Goal: Task Accomplishment & Management: Manage account settings

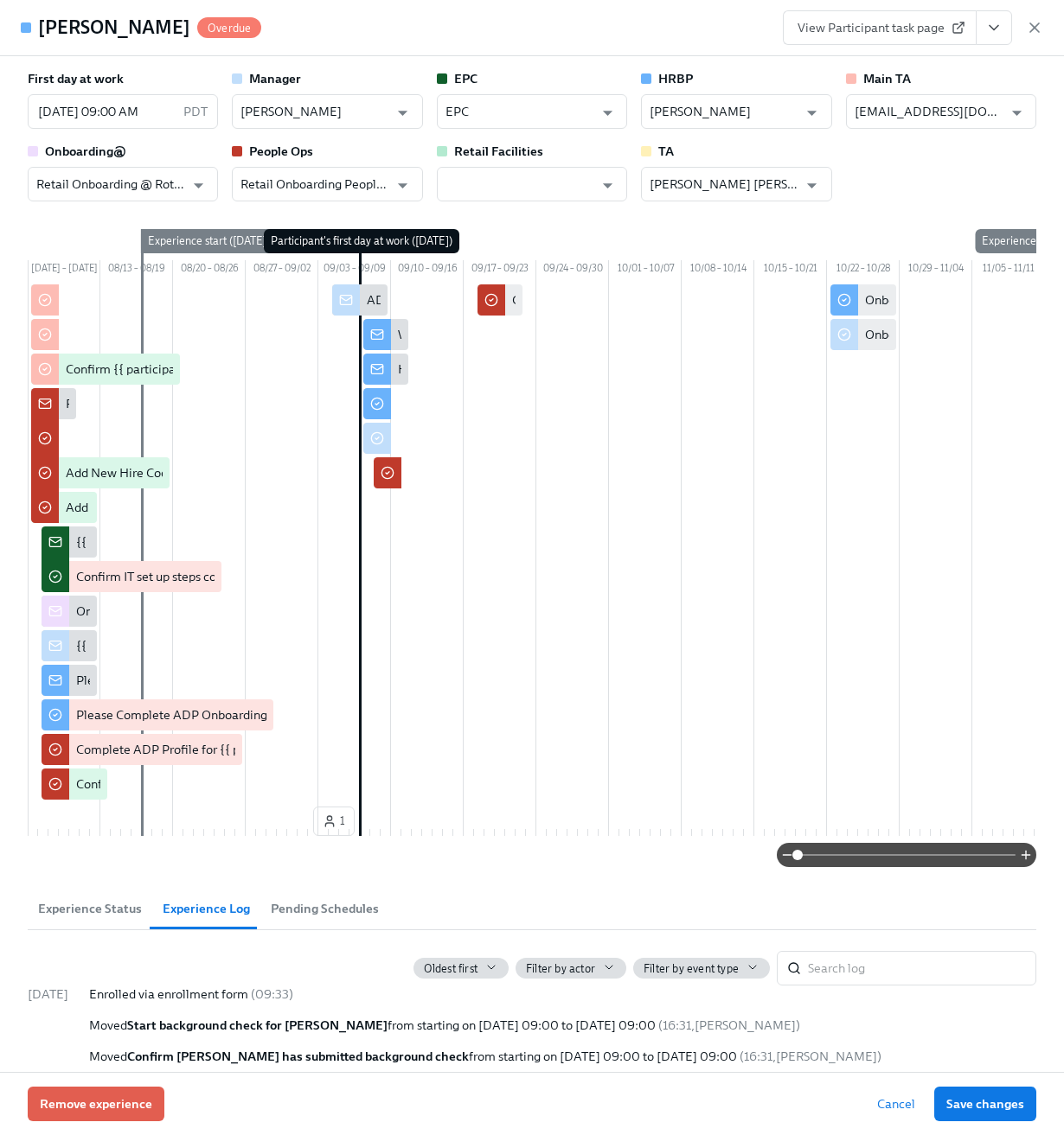
scroll to position [1312, 0]
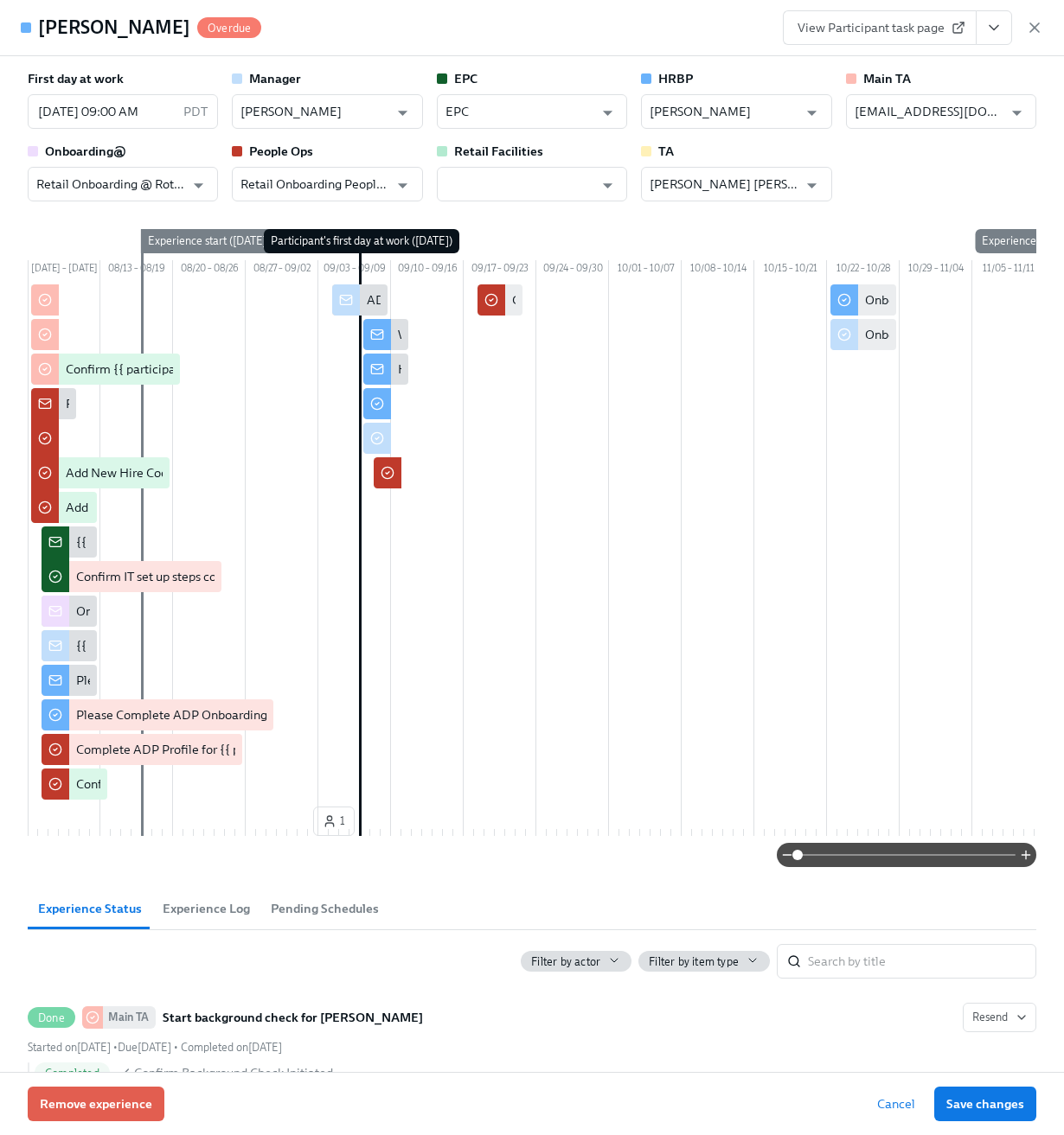
type input "[PERSON_NAME]"
type input "EPC"
type input "[PERSON_NAME]"
type input "[EMAIL_ADDRESS][DOMAIN_NAME]"
type input "Retail Onboarding @ Rothys"
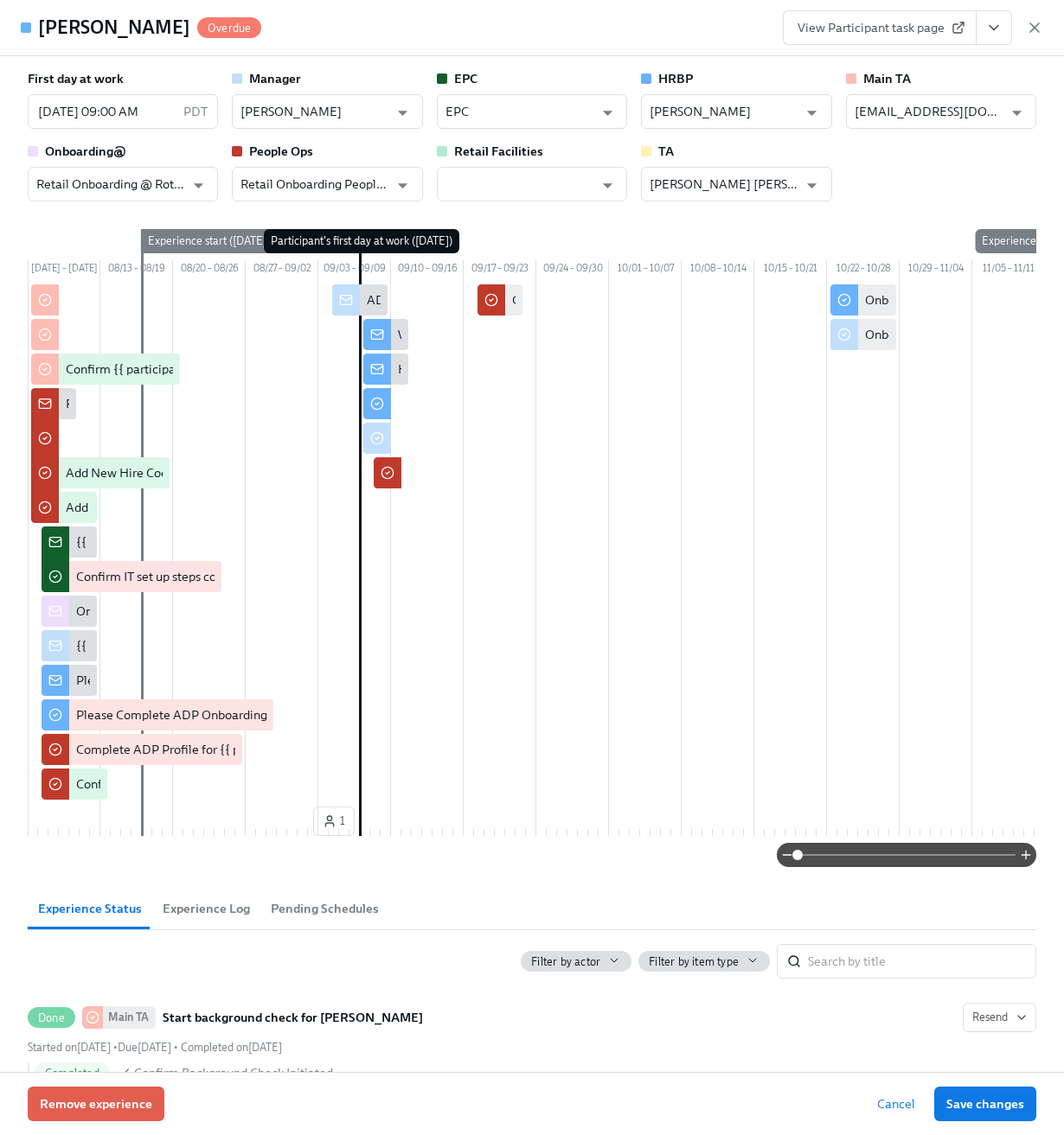
type input "Retail Onboarding People Ops"
type input "[PERSON_NAME] [PERSON_NAME]"
type input "[PERSON_NAME]"
type input "EPC"
type input "[PERSON_NAME]"
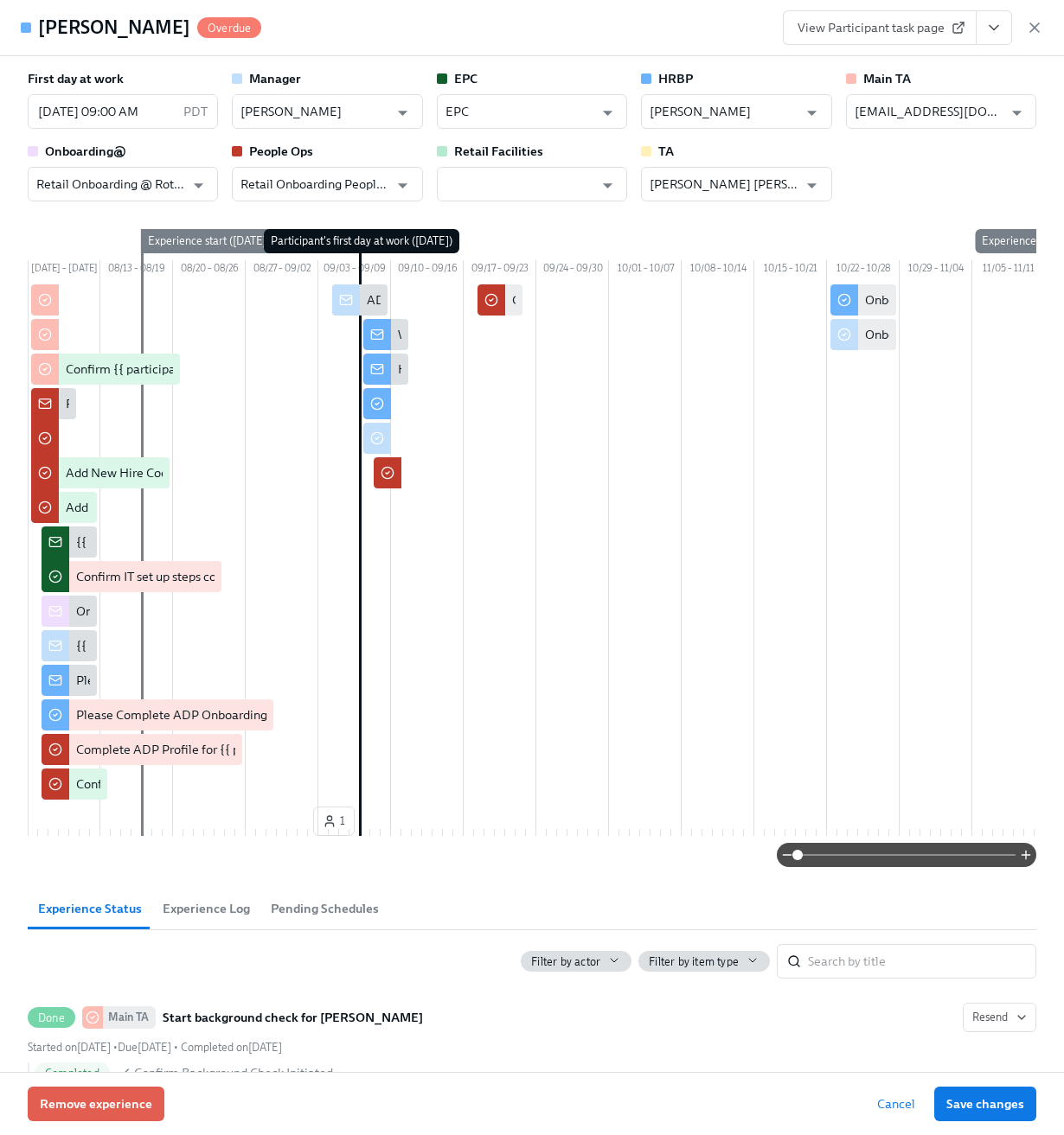
type input "[EMAIL_ADDRESS][DOMAIN_NAME]"
type input "Retail Onboarding @ Rothys"
type input "Retail Onboarding People Ops"
type input "[PERSON_NAME] [PERSON_NAME]"
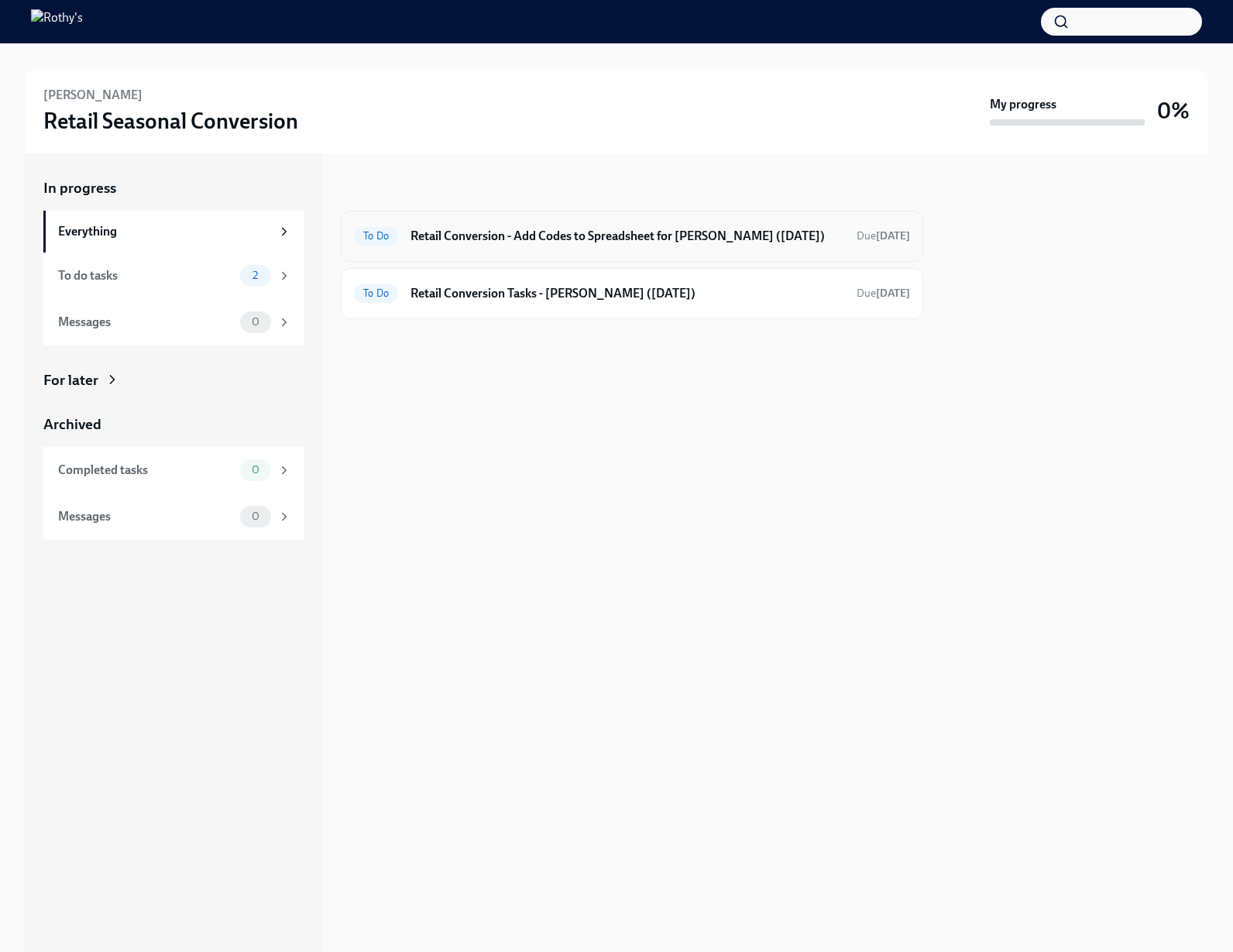
click at [523, 241] on h6 "Retail Conversion - Add Codes to Spreadsheet for Ayelle Sanders (09/08/2025)" at bounding box center [628, 236] width 434 height 17
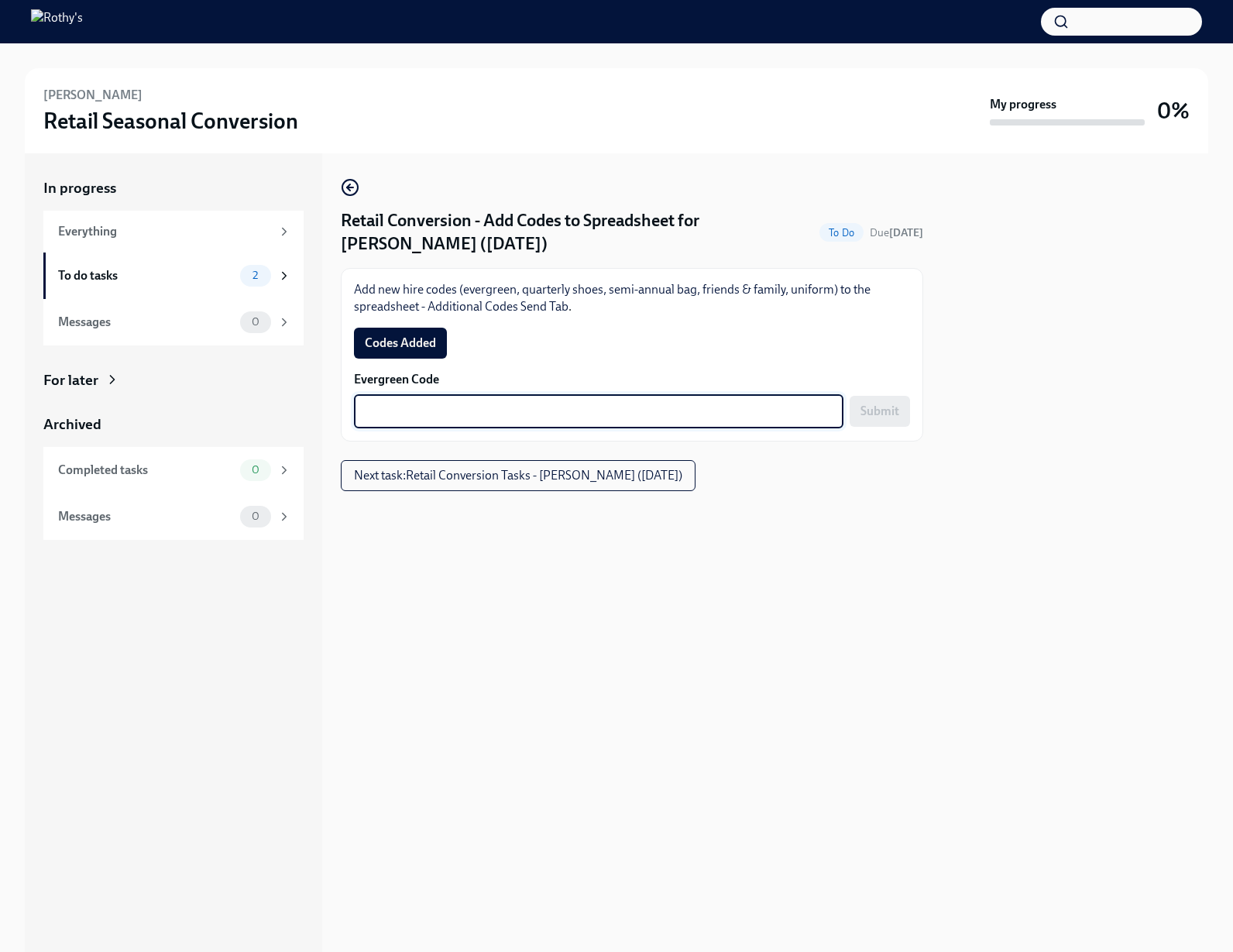
click at [594, 415] on textarea "Evergreen Code" at bounding box center [598, 411] width 471 height 18
paste textarea "E-FF-C37JM5"
type textarea "E-FF-C37JM5"
drag, startPoint x: 868, startPoint y: 412, endPoint x: 854, endPoint y: 409, distance: 14.3
click at [868, 412] on span "Submit" at bounding box center [879, 412] width 39 height 16
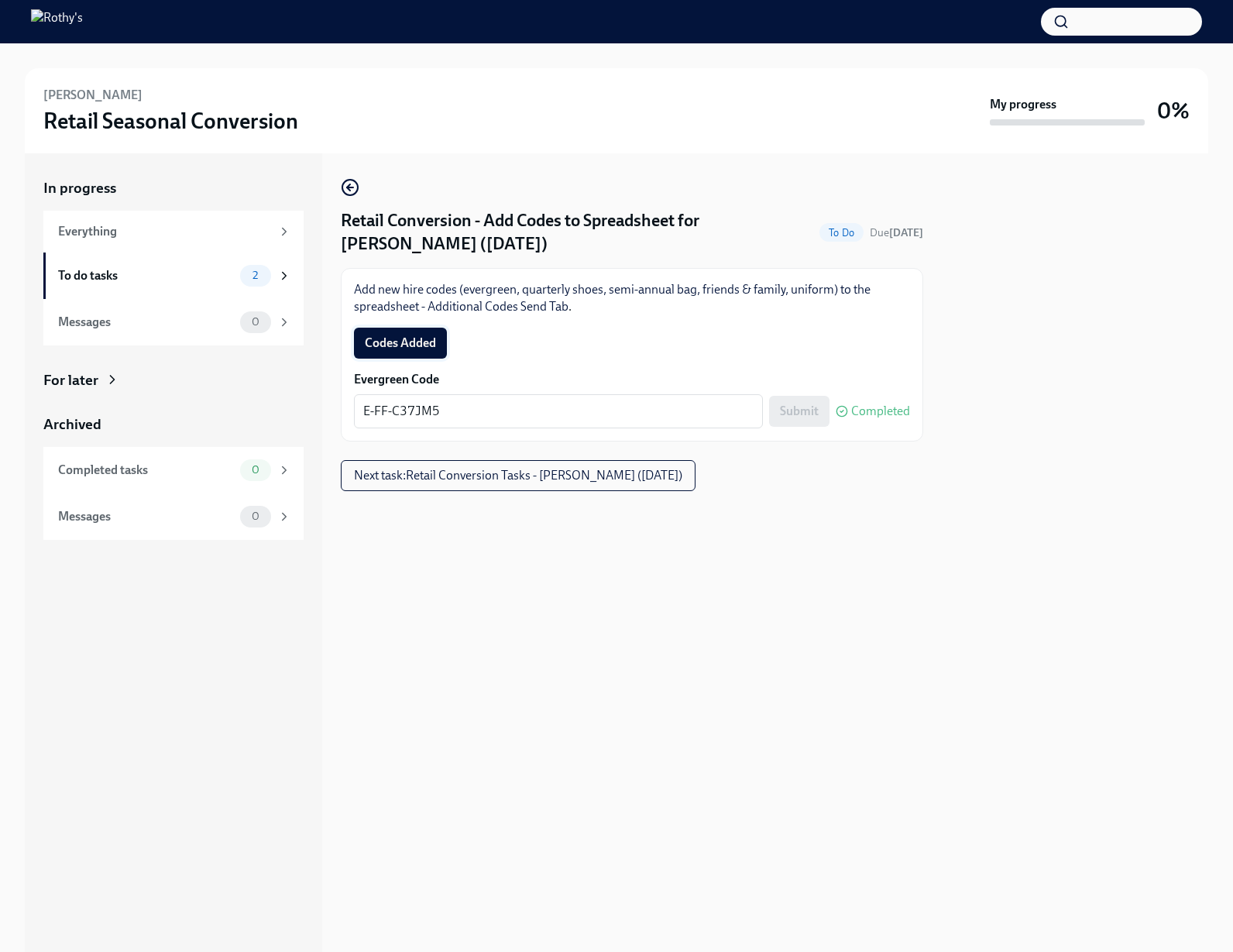
click at [392, 346] on span "Codes Added" at bounding box center [400, 343] width 71 height 16
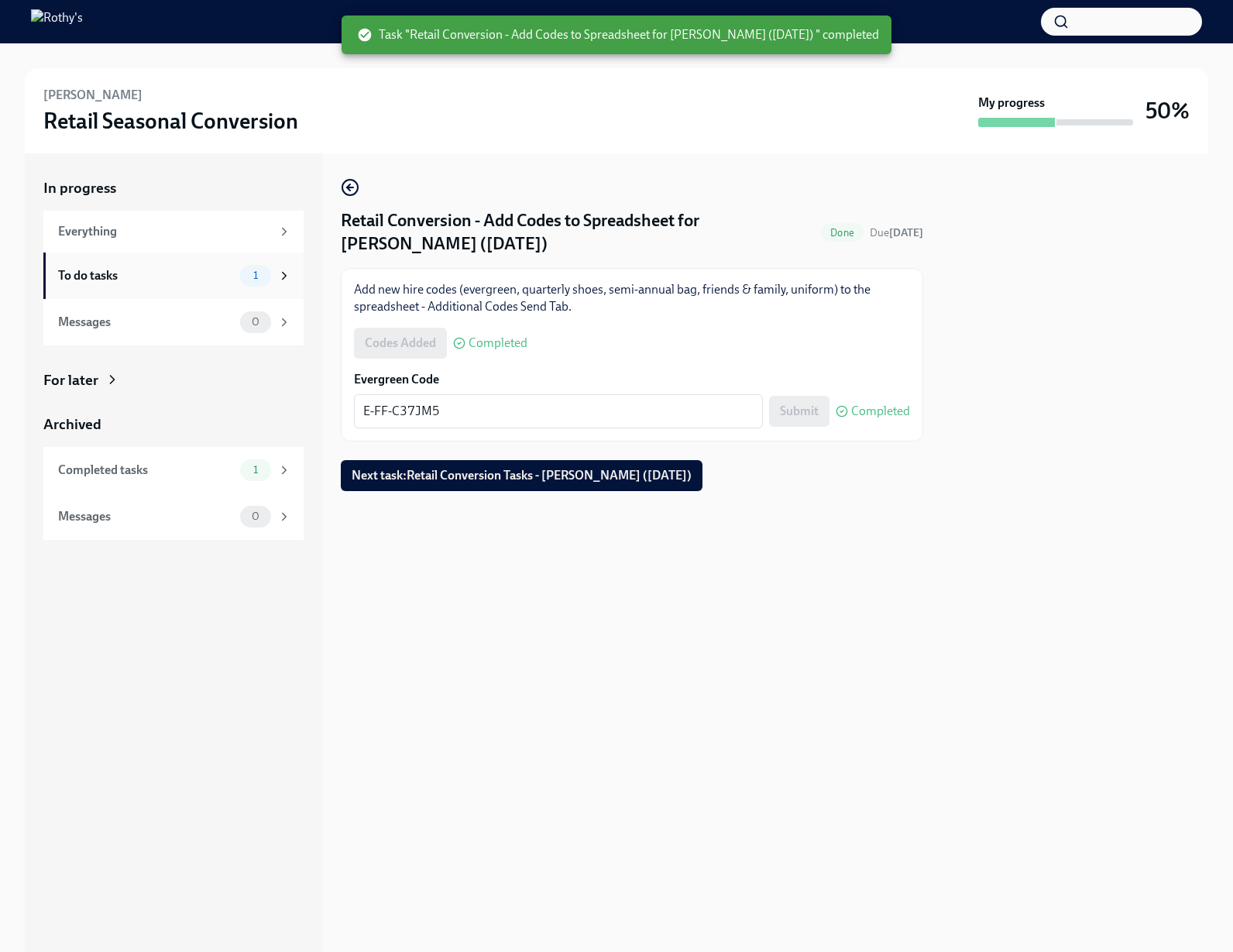
click at [180, 257] on div "To do tasks 1" at bounding box center [173, 276] width 260 height 47
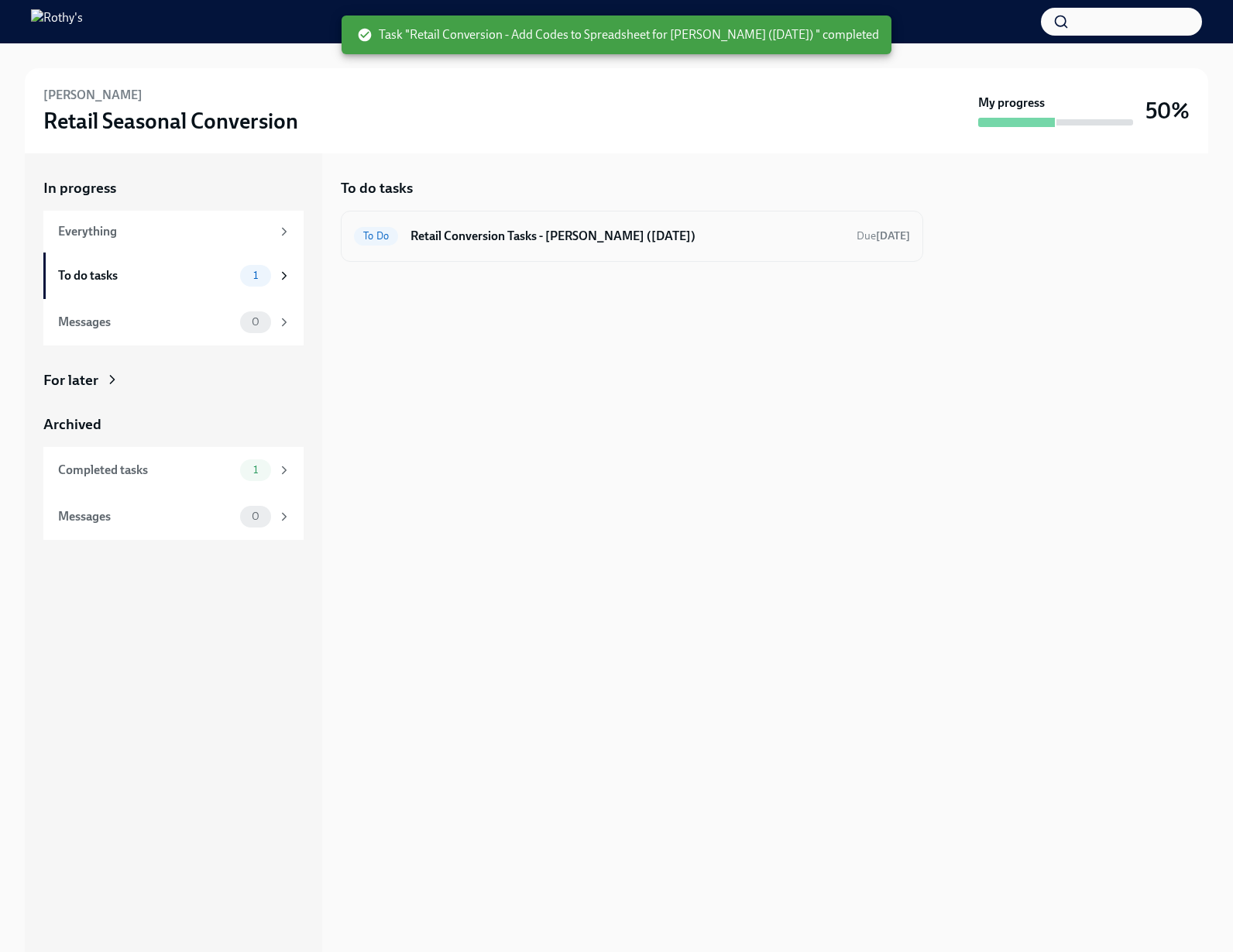
click at [444, 241] on h6 "Retail Conversion Tasks - Ayelle Sanders (09/08/2025)" at bounding box center [628, 236] width 434 height 17
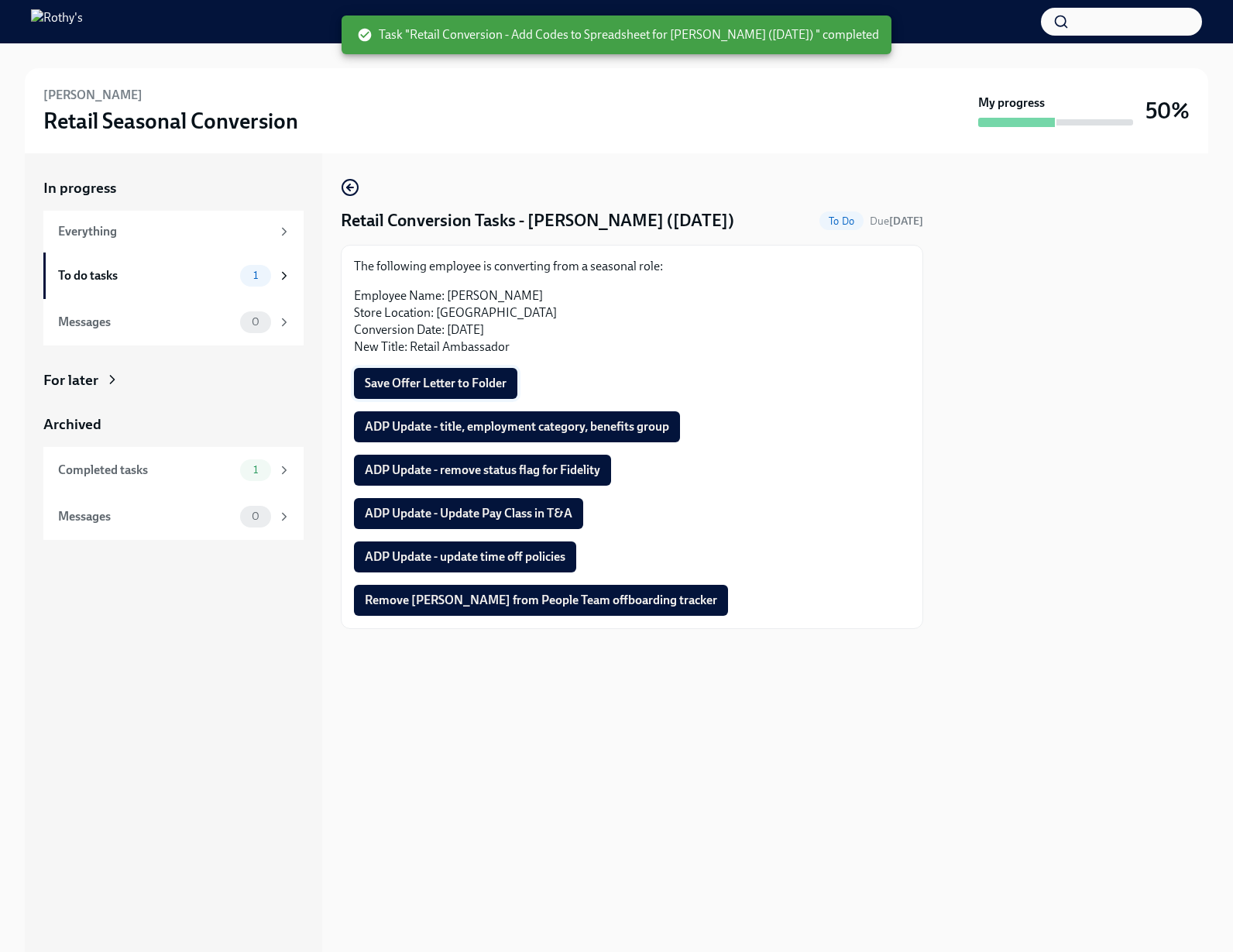
click at [464, 381] on span "Save Offer Letter to Folder" at bounding box center [436, 383] width 142 height 16
click at [514, 426] on span "ADP Update - title, employment category, benefits group" at bounding box center [517, 427] width 304 height 16
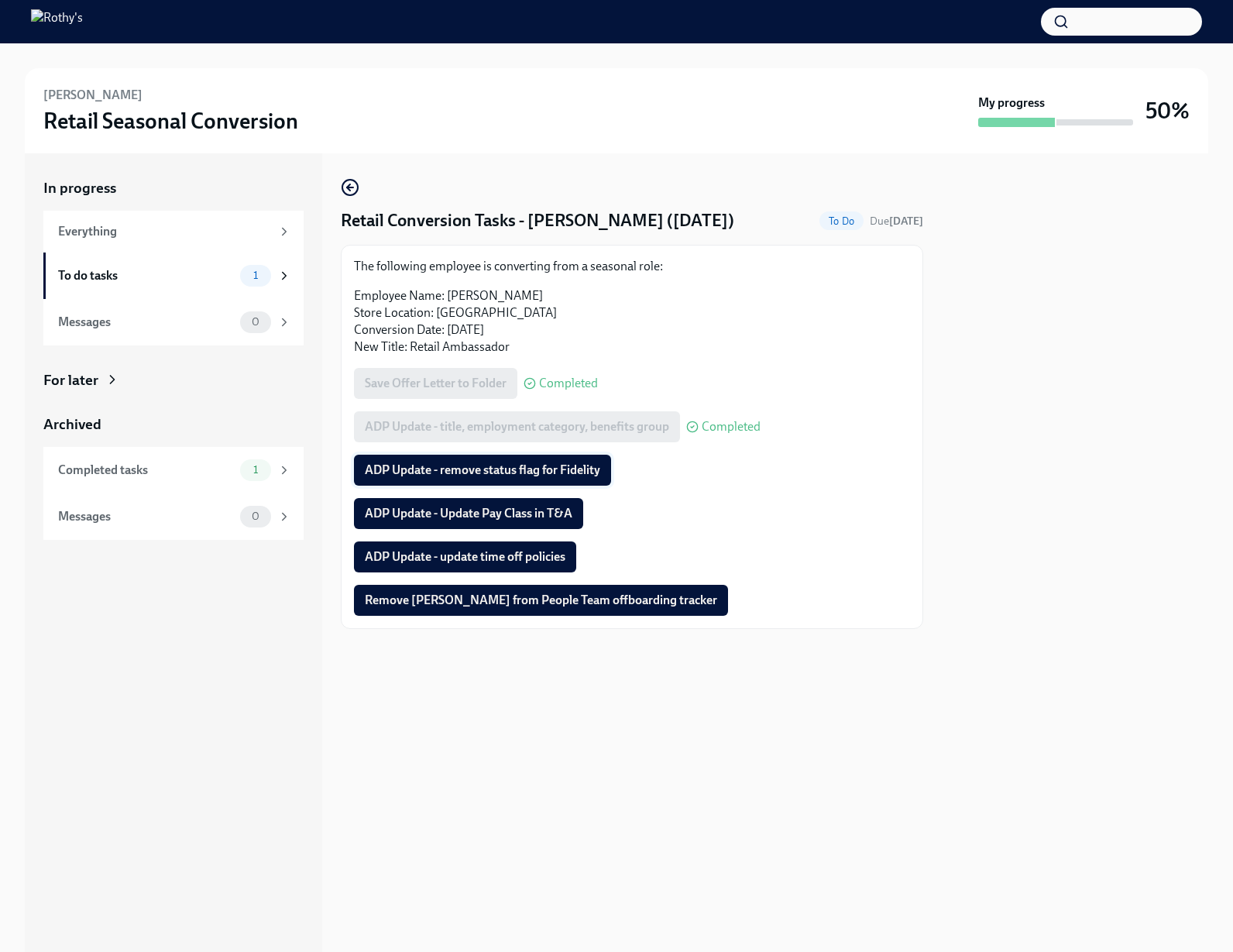
click at [513, 465] on span "ADP Update - remove status flag for Fidelity" at bounding box center [482, 470] width 235 height 16
click at [528, 516] on span "ADP Update - Update Pay Class in T&A" at bounding box center [469, 514] width 208 height 16
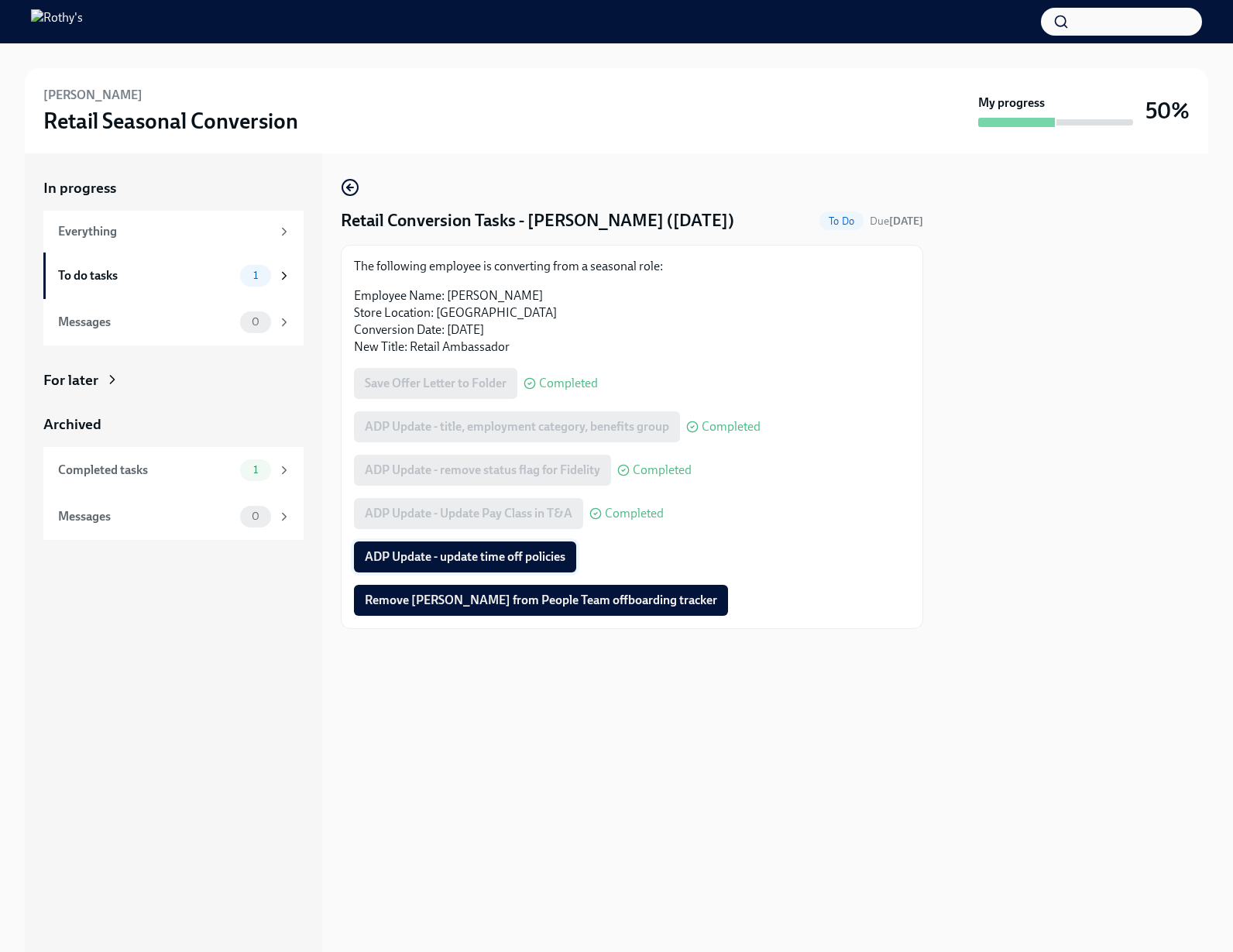
click at [533, 553] on span "ADP Update - update time off policies" at bounding box center [465, 557] width 201 height 16
click at [591, 597] on span "Remove Ayelle Sanders from People Team offboarding tracker" at bounding box center [541, 600] width 353 height 16
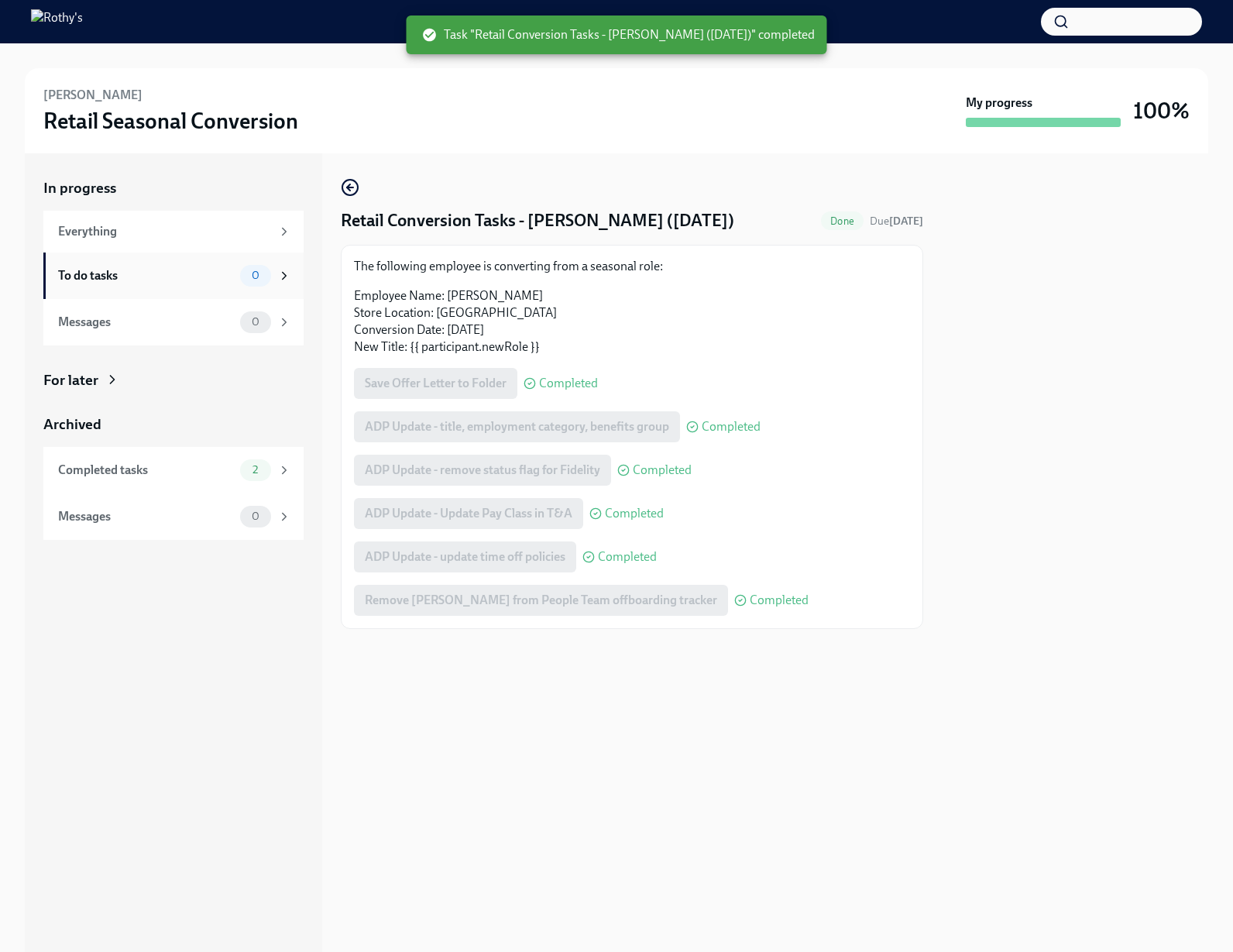
click at [179, 278] on div "To do tasks" at bounding box center [145, 276] width 176 height 17
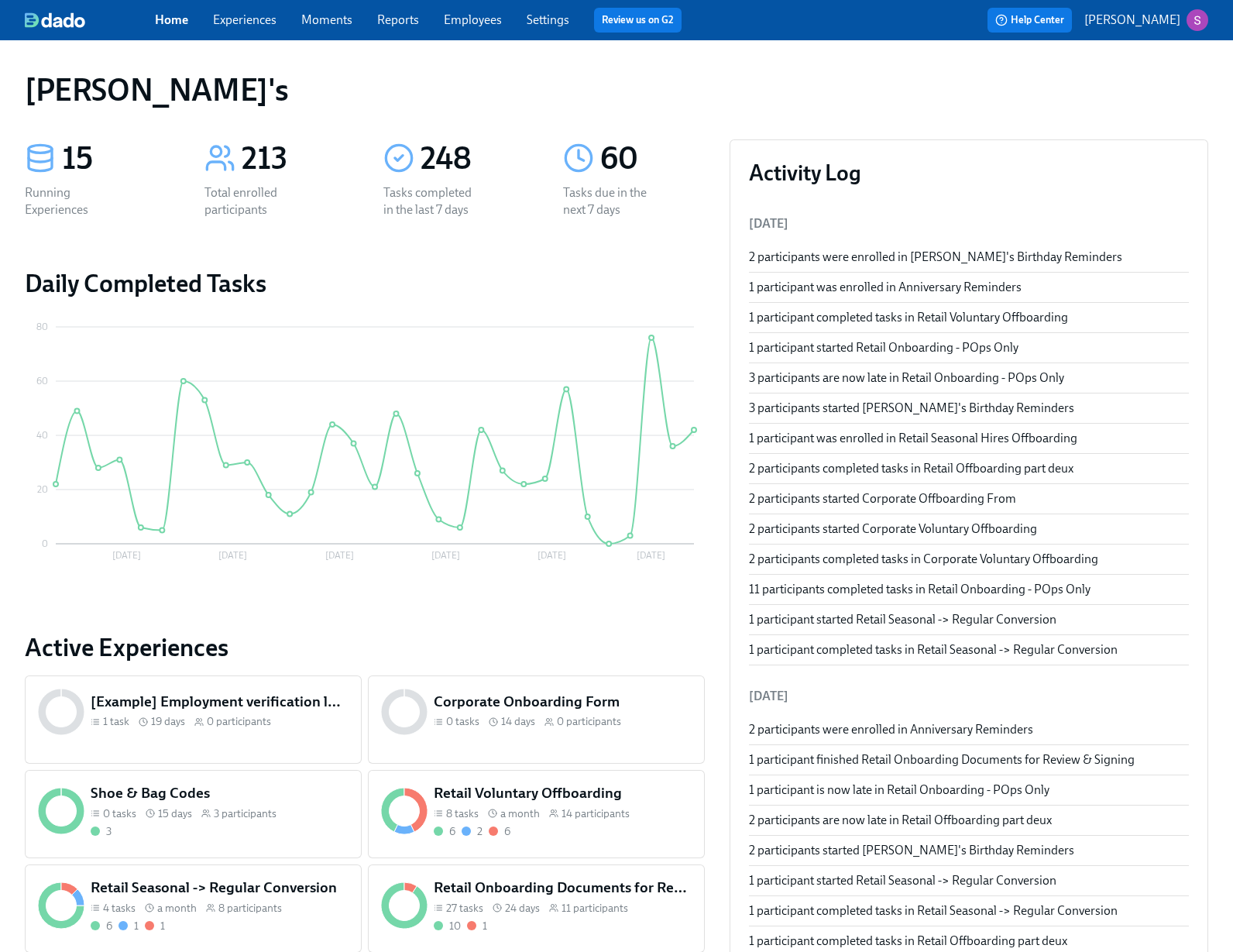
click at [250, 22] on link "Experiences" at bounding box center [244, 19] width 63 height 15
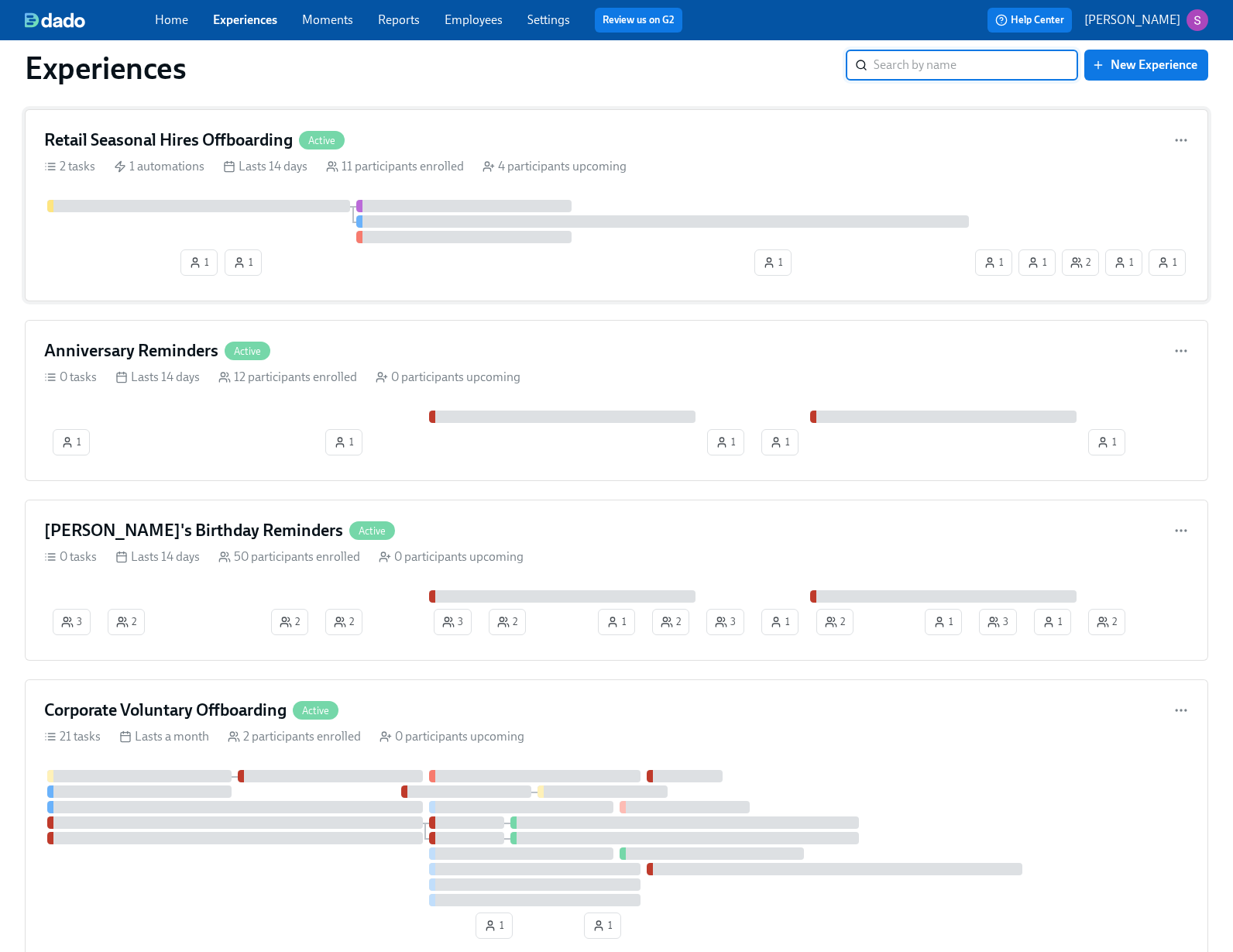
scroll to position [31, 0]
click at [227, 176] on div "Retail Seasonal Hires Offboarding Active 2 tasks 1 automations Lasts 14 days 11…" at bounding box center [616, 204] width 1184 height 192
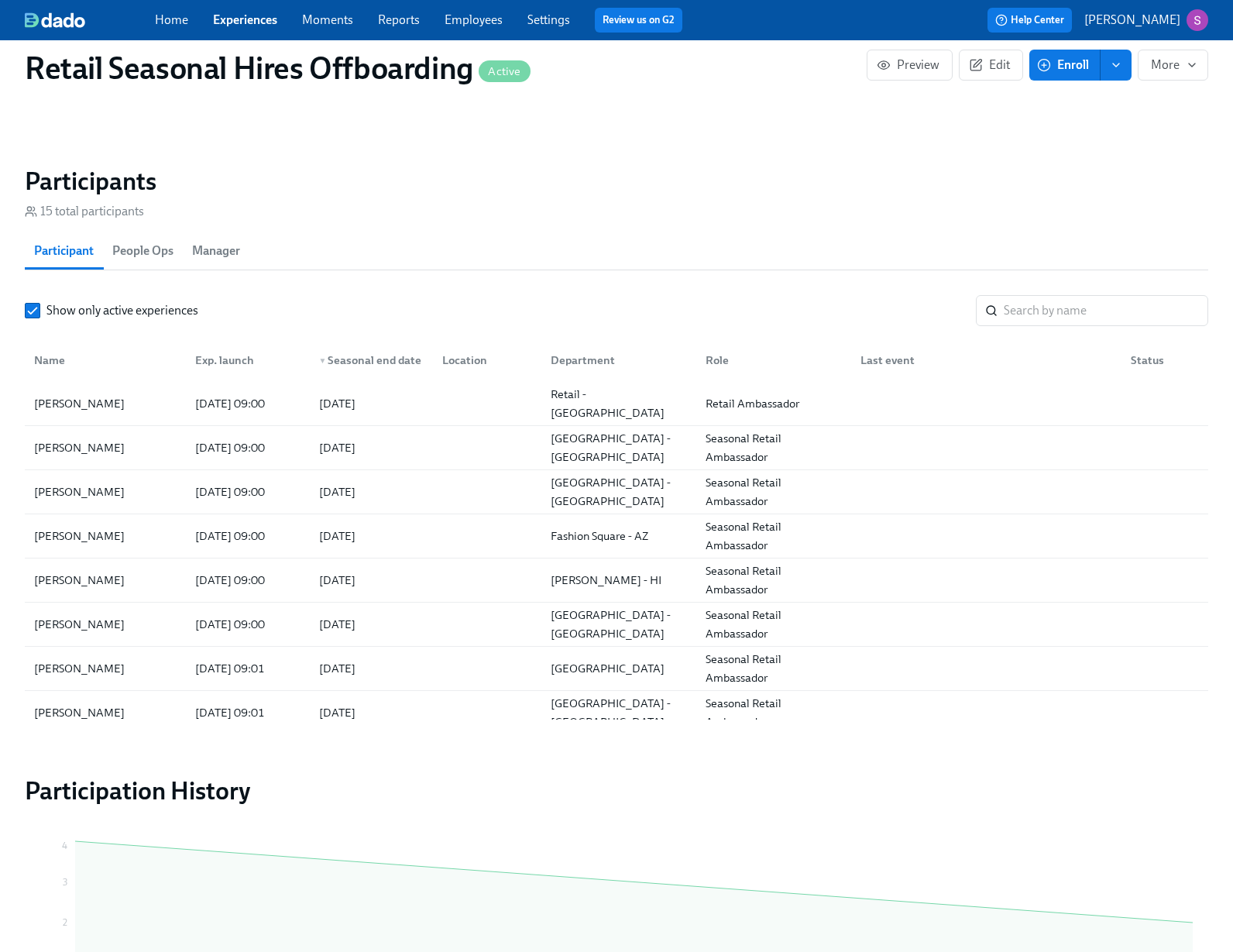
scroll to position [1052, 0]
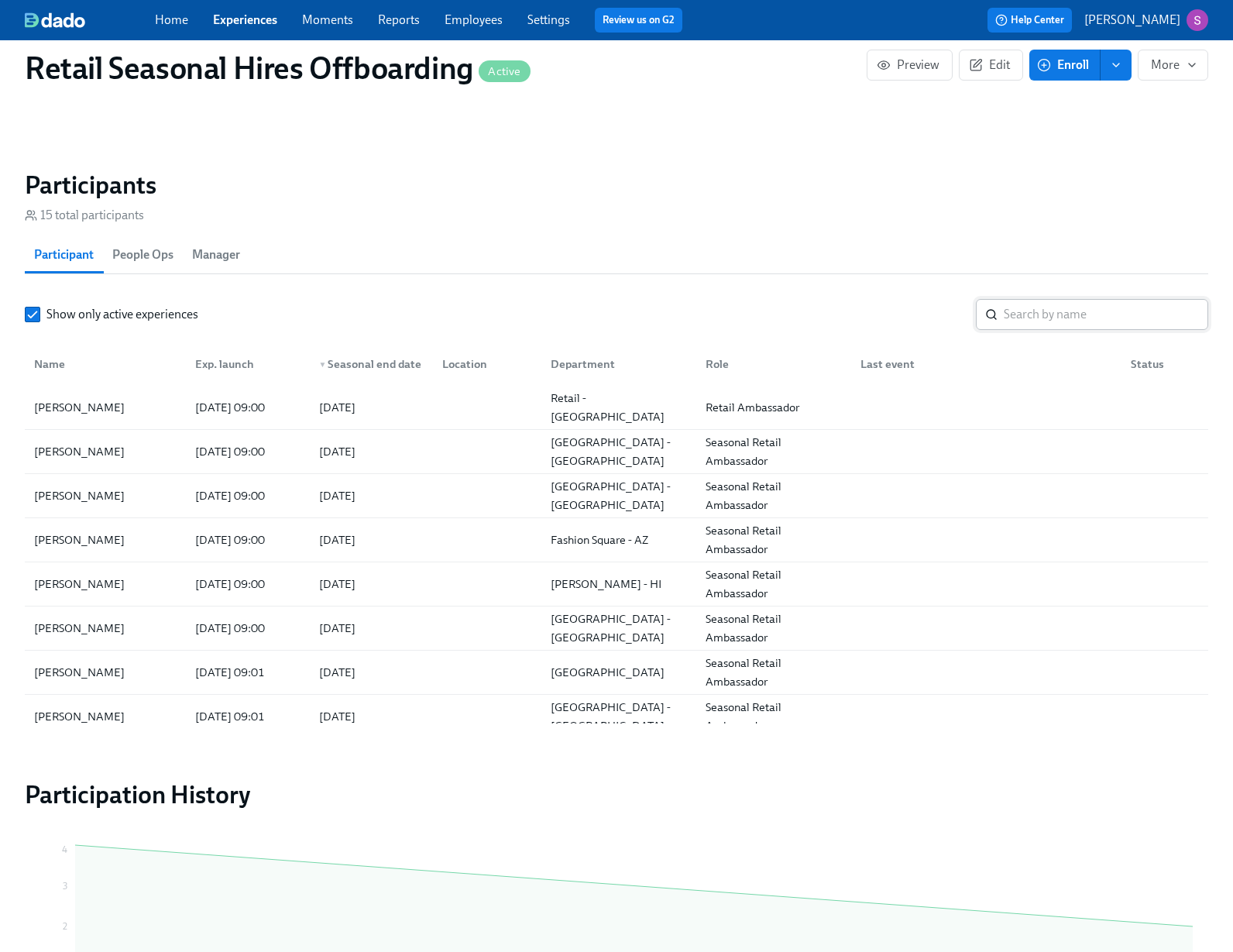
click at [1017, 318] on input "search" at bounding box center [1106, 315] width 204 height 31
type input "ayelle"
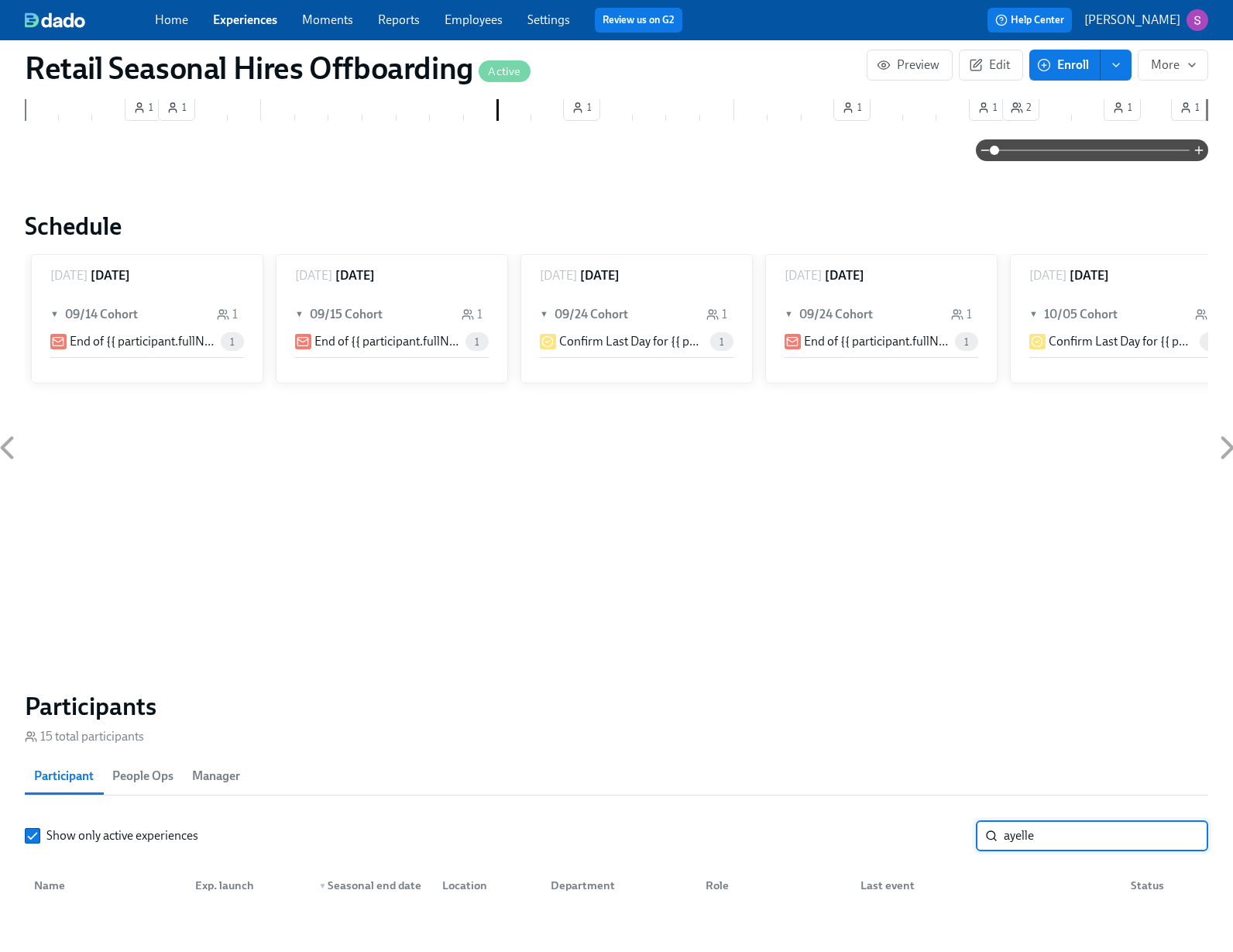
scroll to position [589, 0]
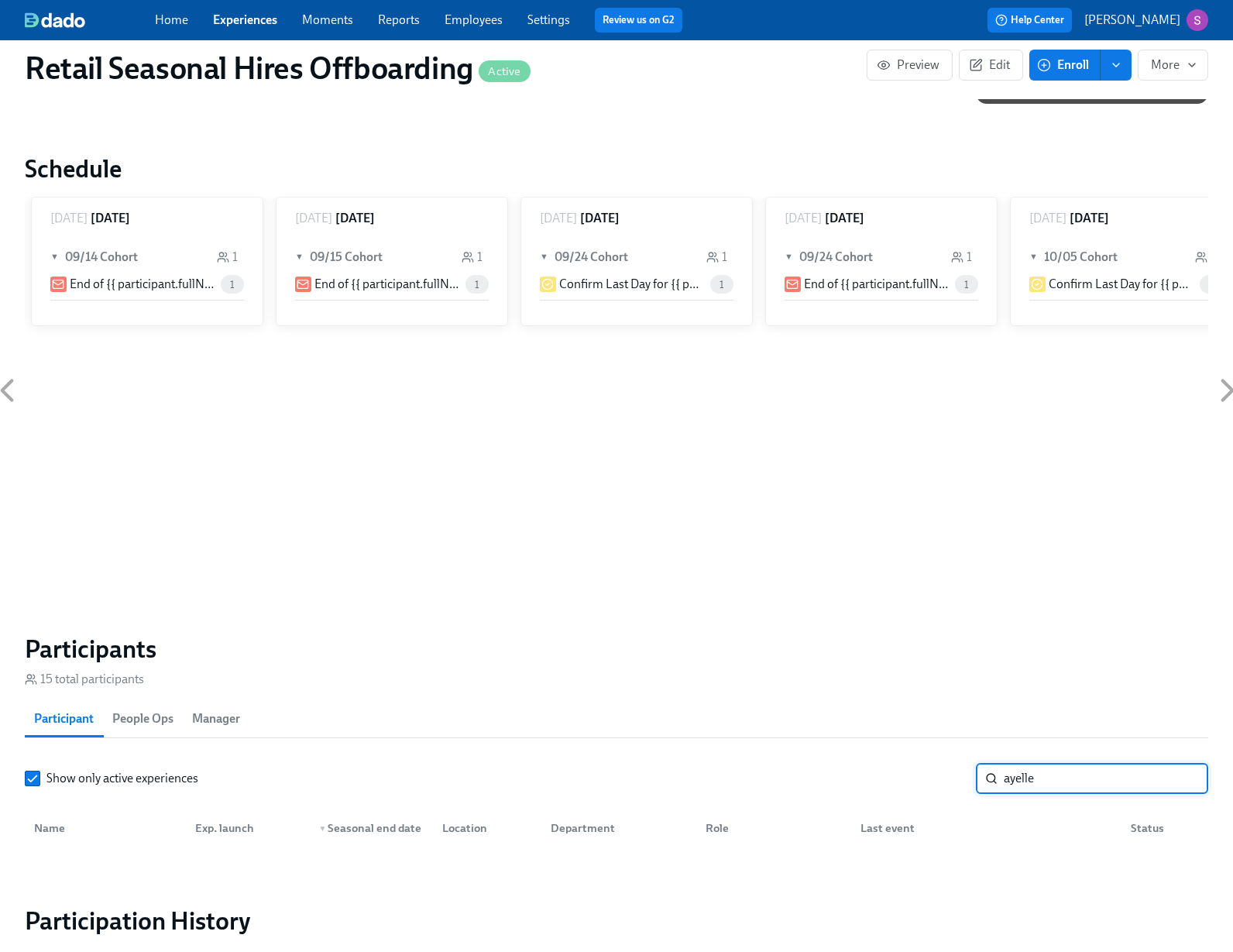
drag, startPoint x: 1067, startPoint y: 781, endPoint x: 978, endPoint y: 784, distance: 89.1
click at [978, 784] on div "ayelle ​" at bounding box center [1092, 778] width 233 height 31
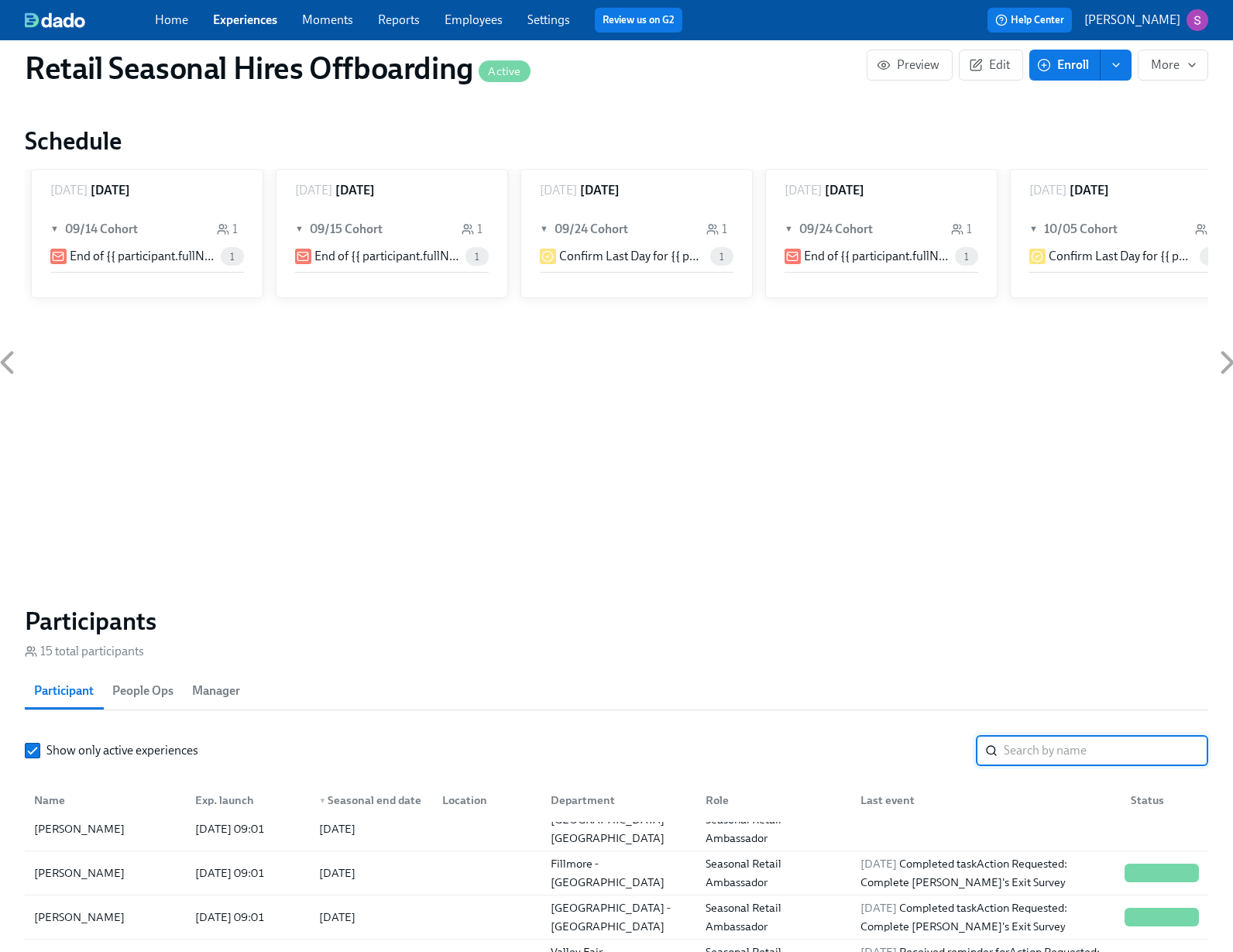
scroll to position [472, 0]
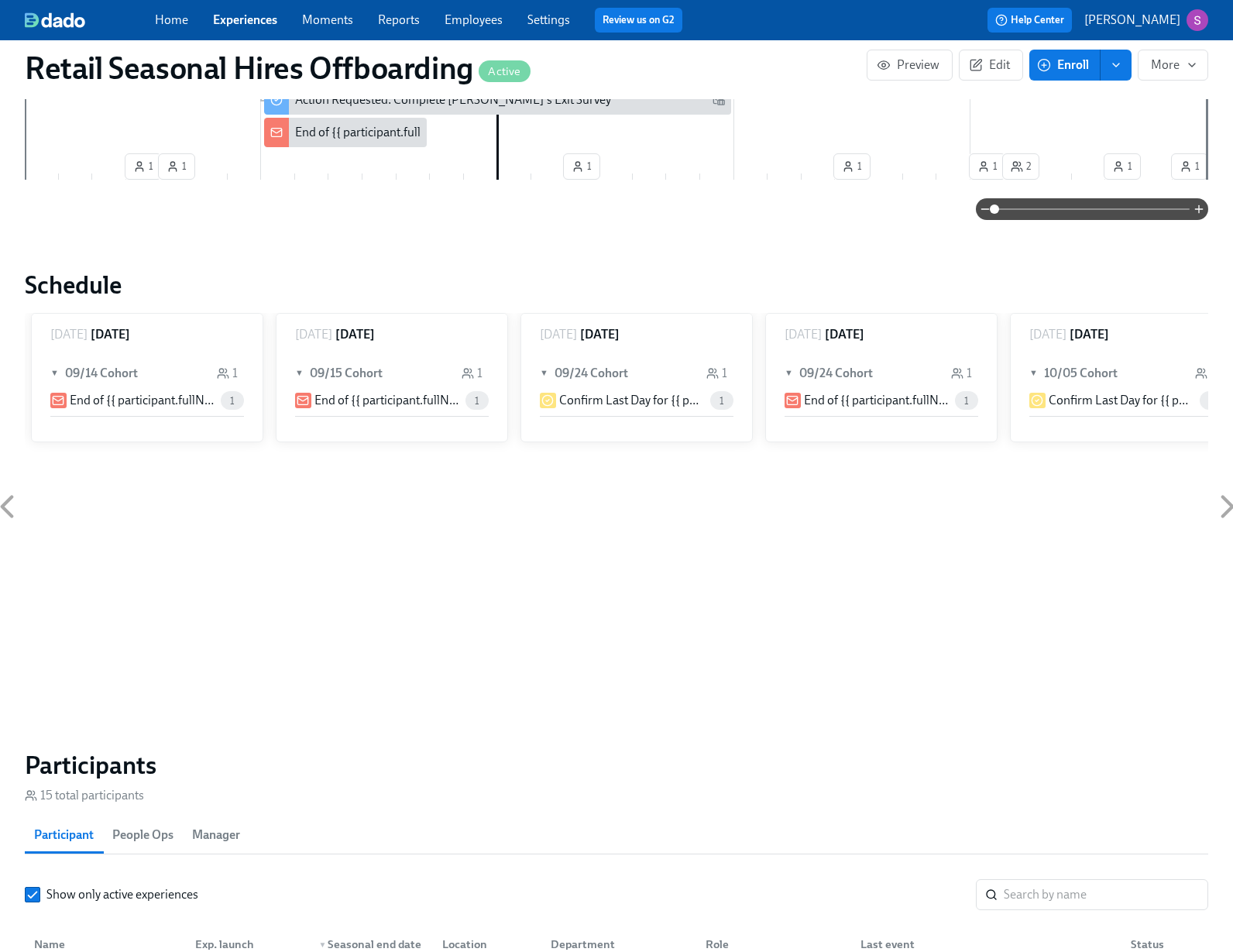
click at [476, 15] on link "Employees" at bounding box center [473, 19] width 58 height 15
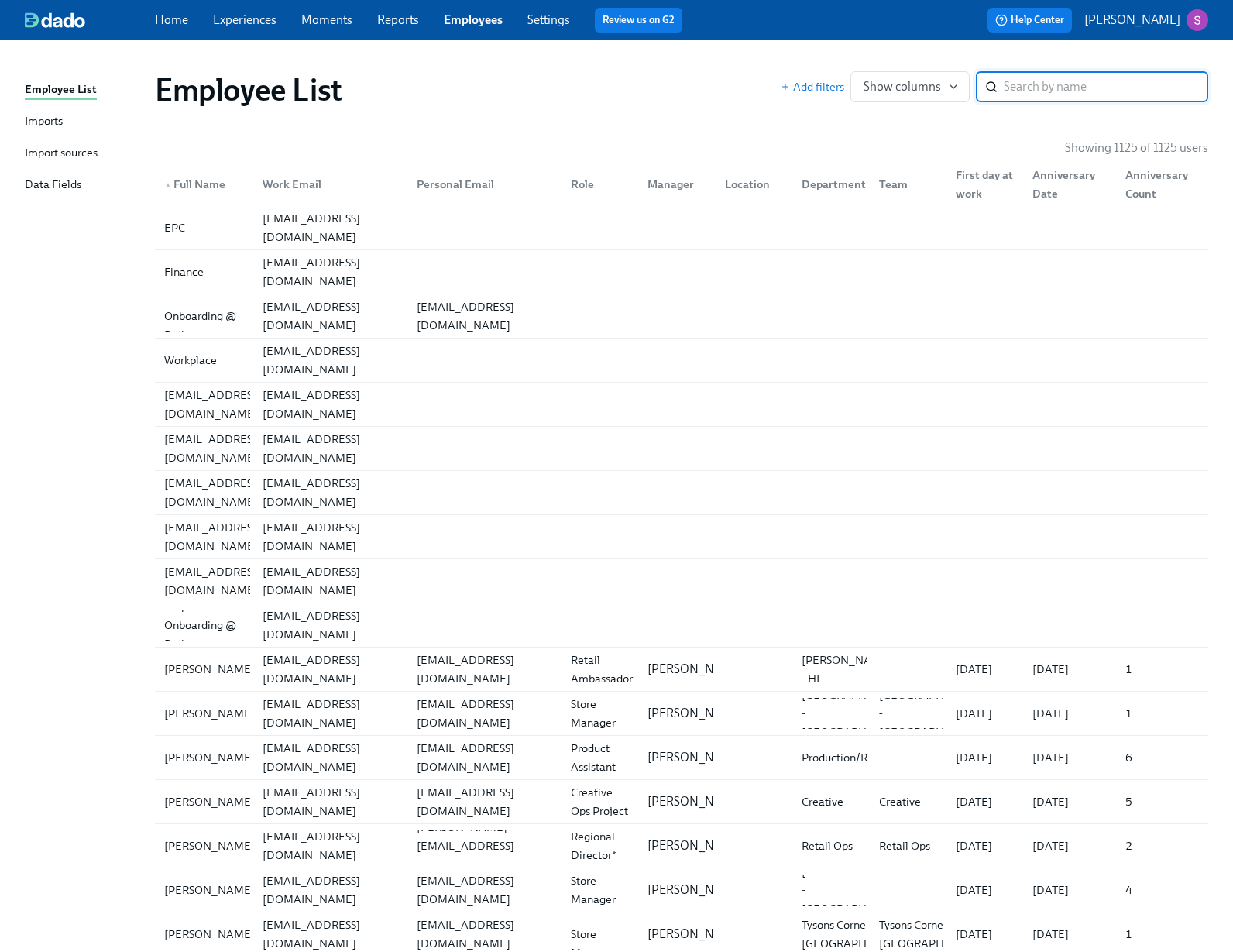
click at [1089, 86] on input "search" at bounding box center [1106, 86] width 204 height 31
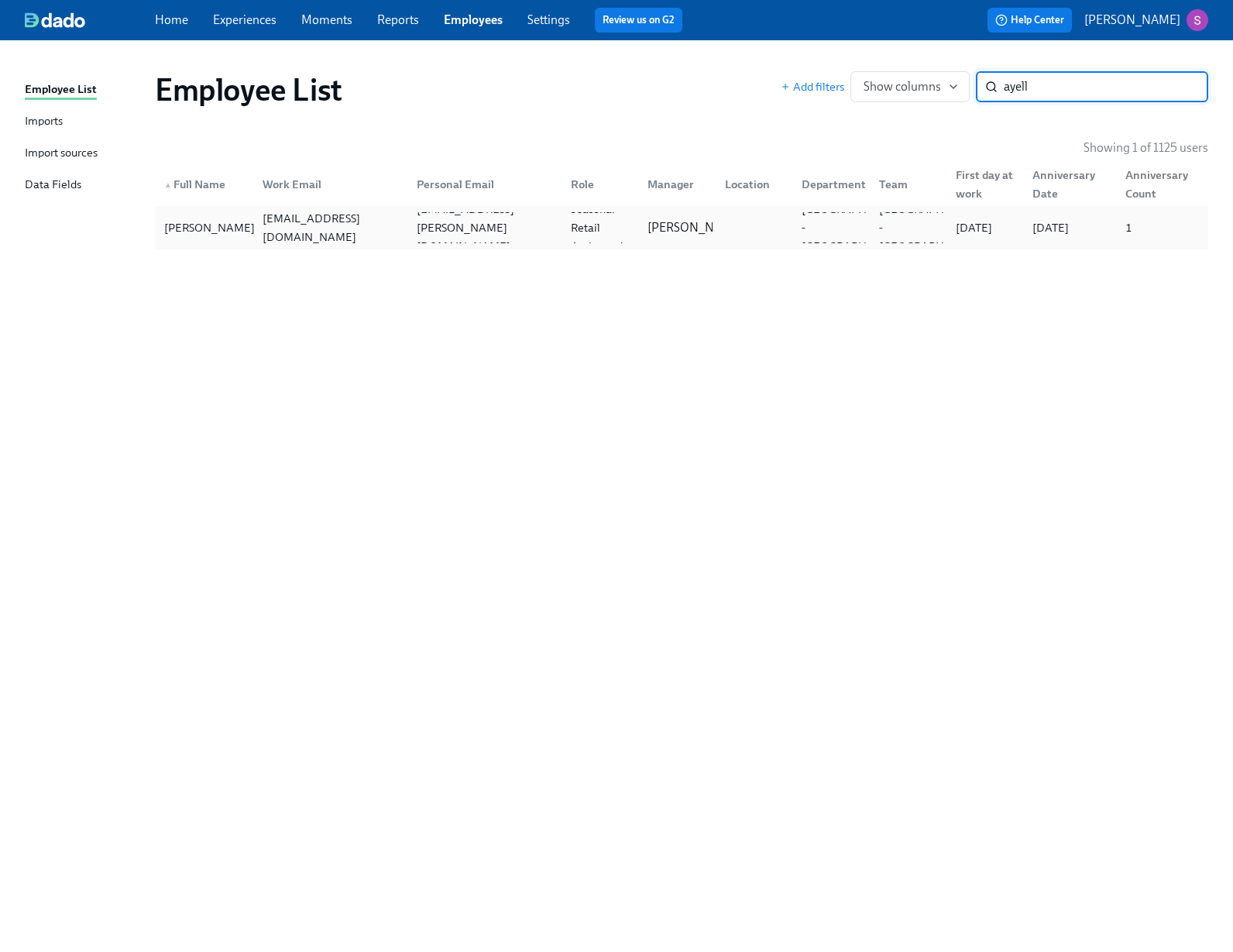
type input "ayell"
click at [214, 220] on div "Ayelle Sanders" at bounding box center [209, 227] width 103 height 18
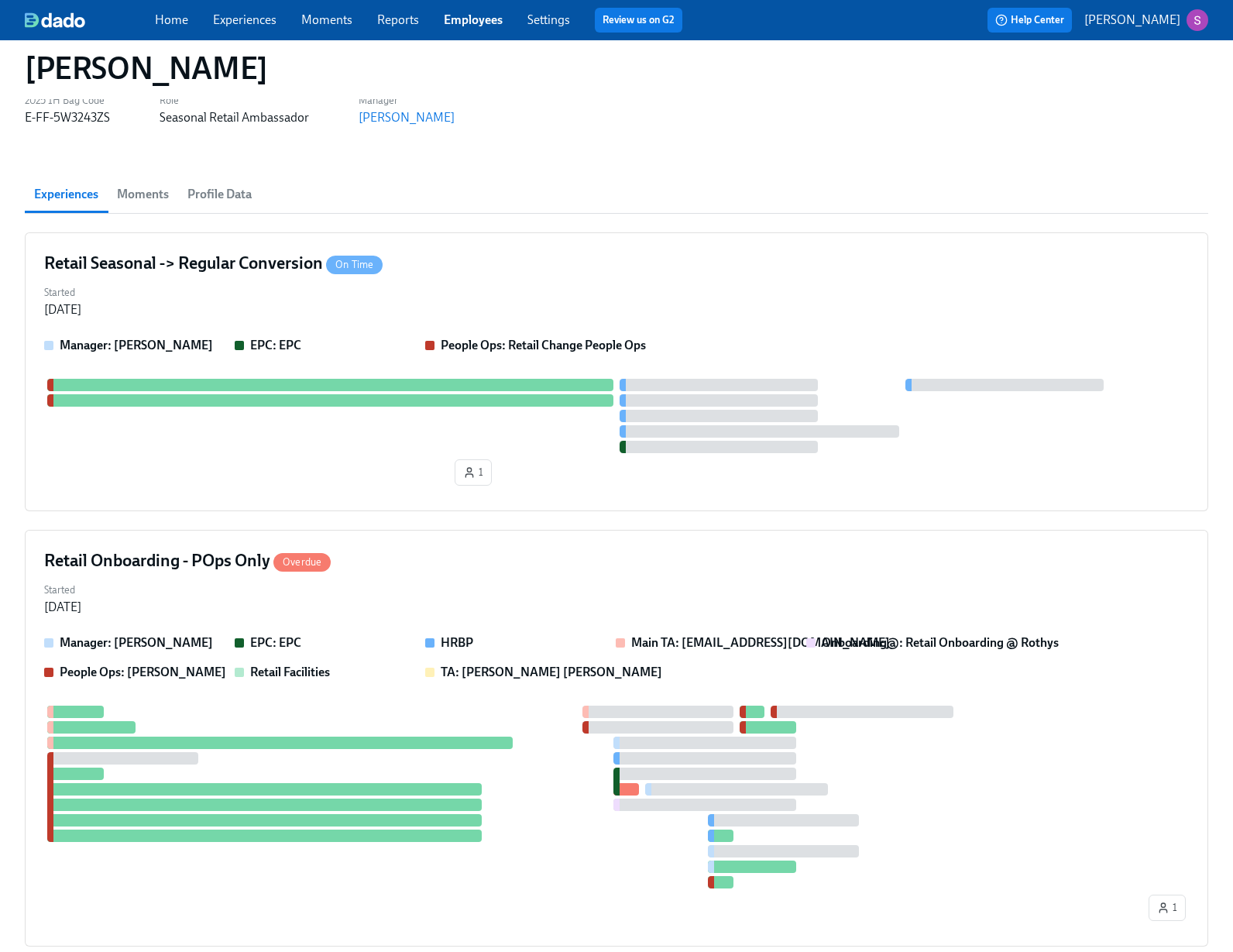
scroll to position [108, 0]
